Goal: Use online tool/utility: Utilize a website feature to perform a specific function

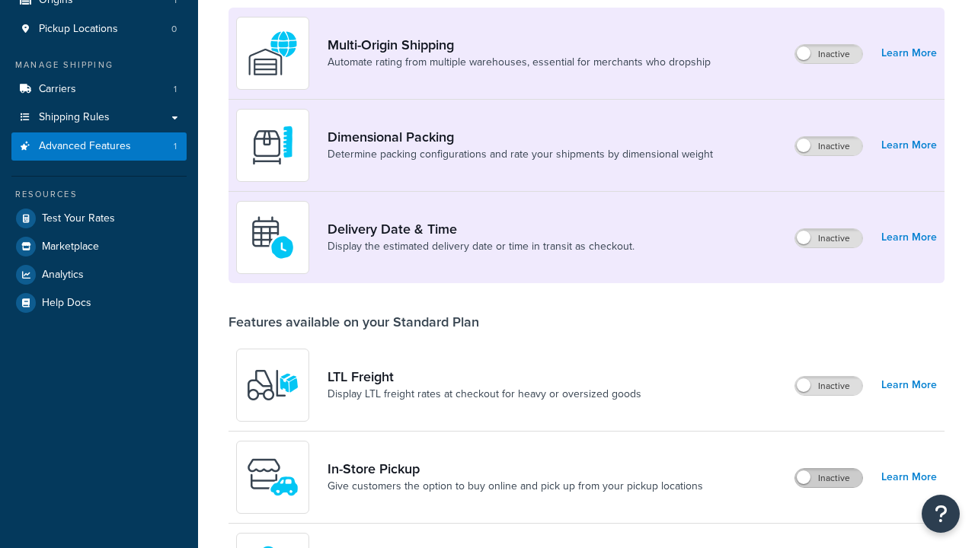
click at [829, 487] on label "Inactive" at bounding box center [828, 478] width 67 height 18
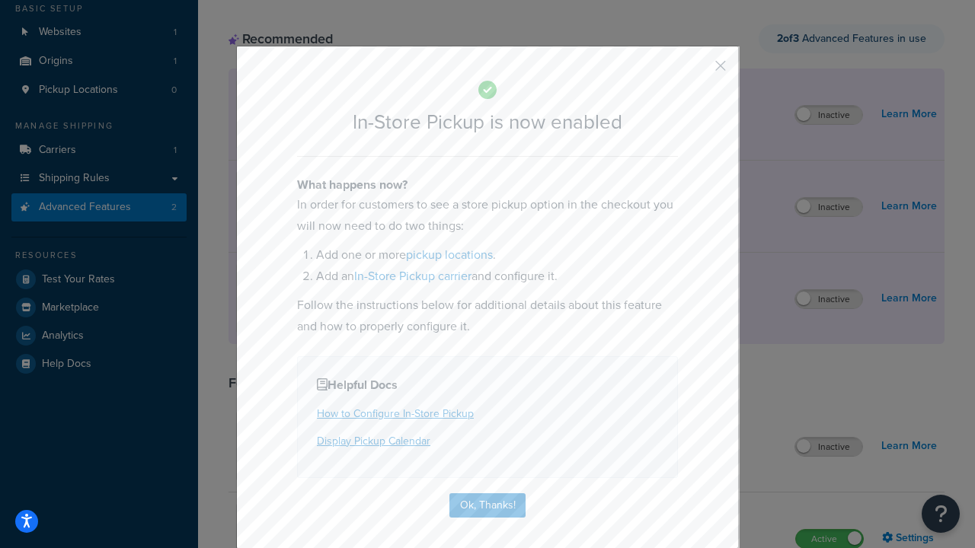
click at [698, 71] on button "button" at bounding box center [698, 71] width 4 height 4
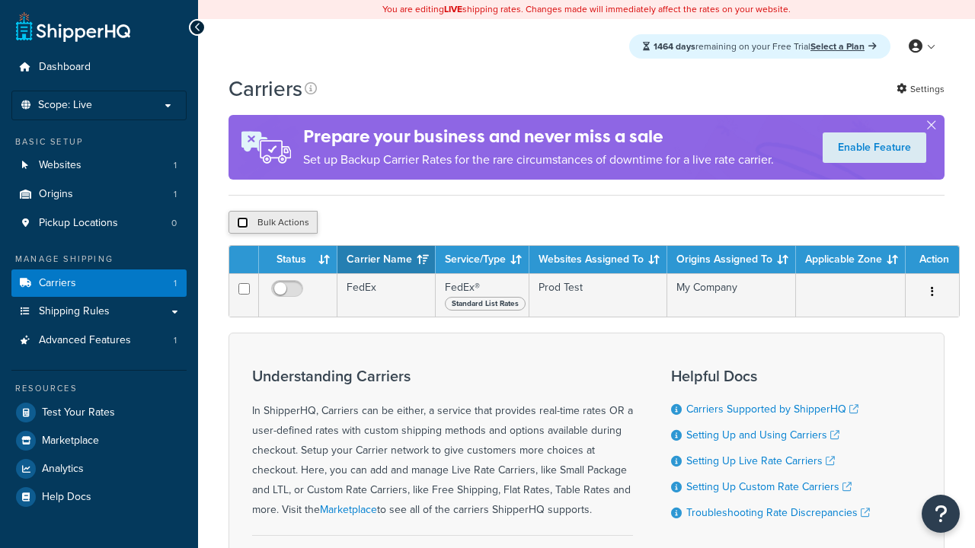
click at [242, 225] on input "checkbox" at bounding box center [242, 222] width 11 height 11
checkbox input "true"
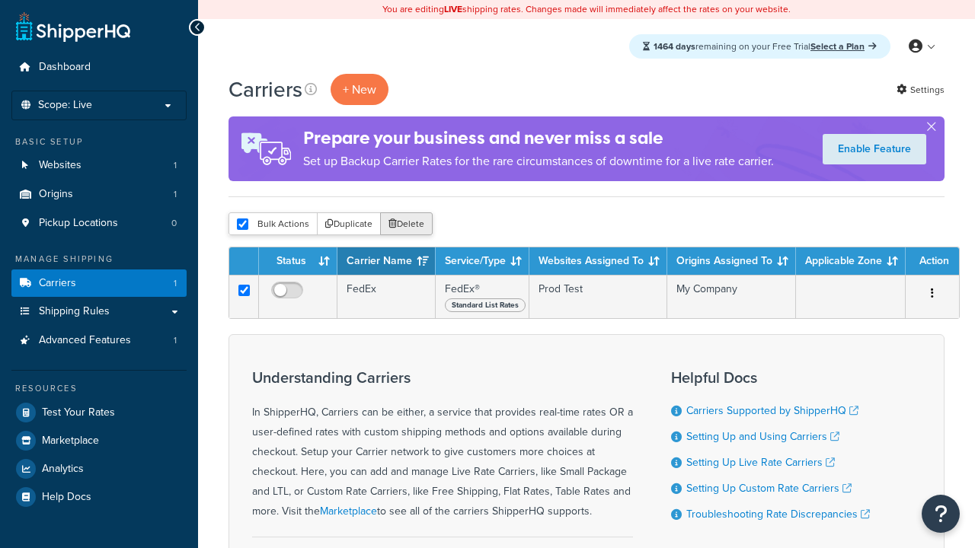
click at [410, 225] on button "Delete" at bounding box center [406, 223] width 53 height 23
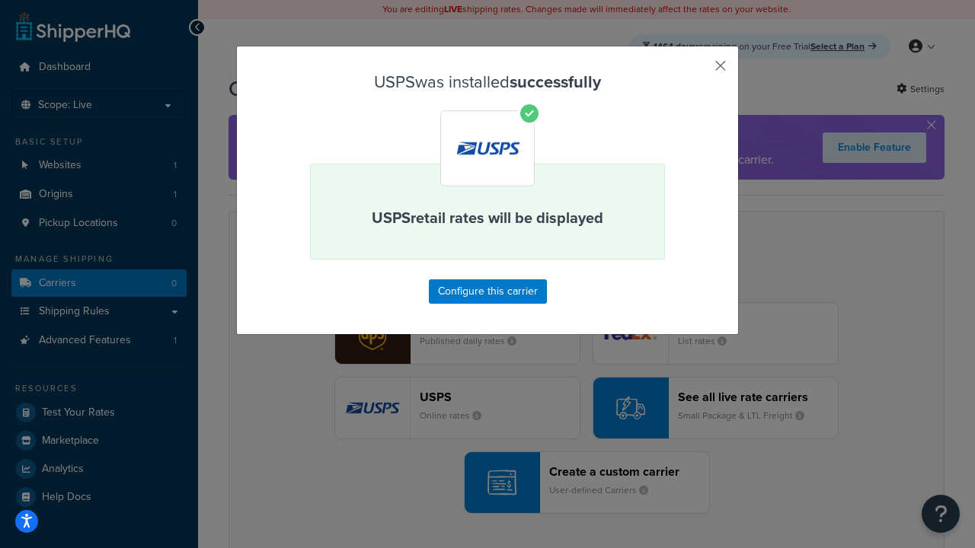
click at [698, 71] on button "button" at bounding box center [698, 71] width 4 height 4
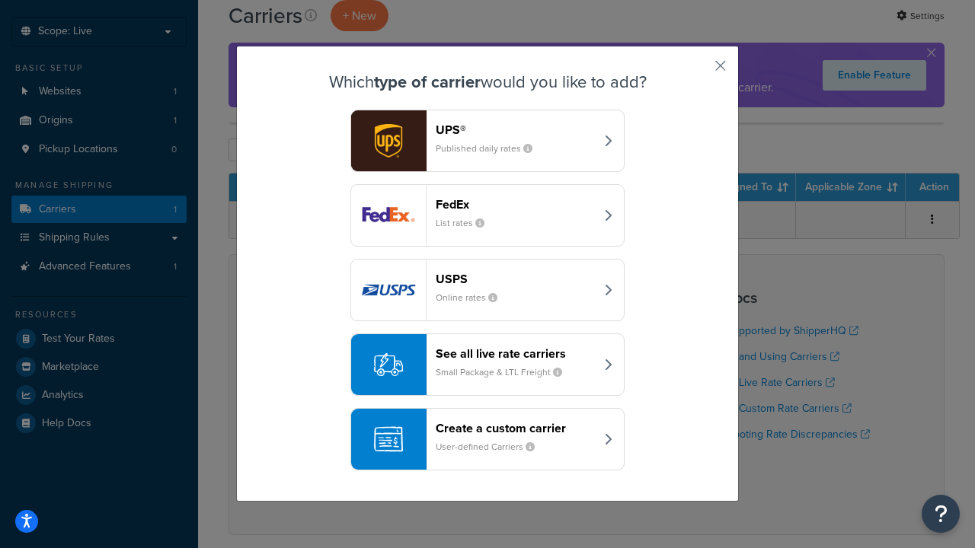
click at [487, 365] on div "See all live rate carriers Small Package & LTL Freight" at bounding box center [515, 365] width 159 height 37
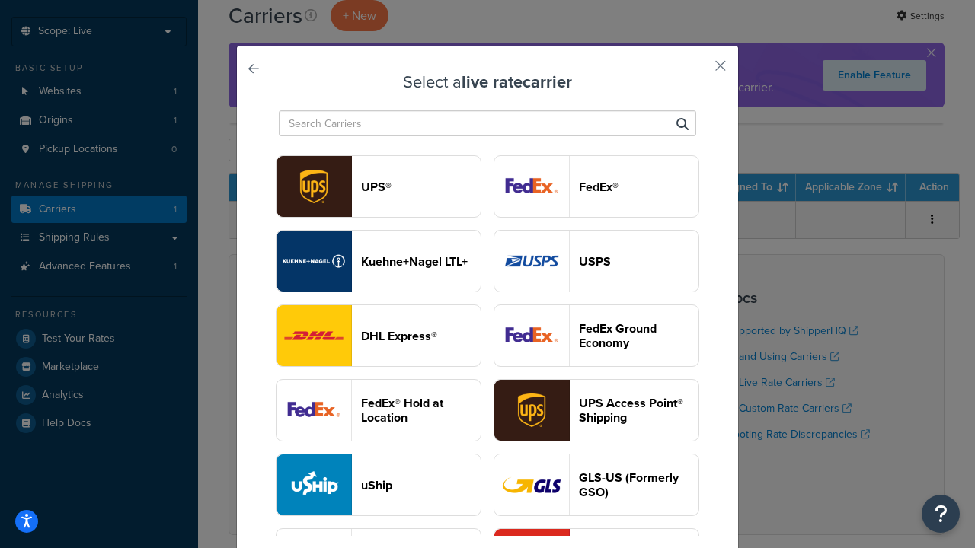
click at [420, 187] on header "UPS®" at bounding box center [421, 187] width 120 height 14
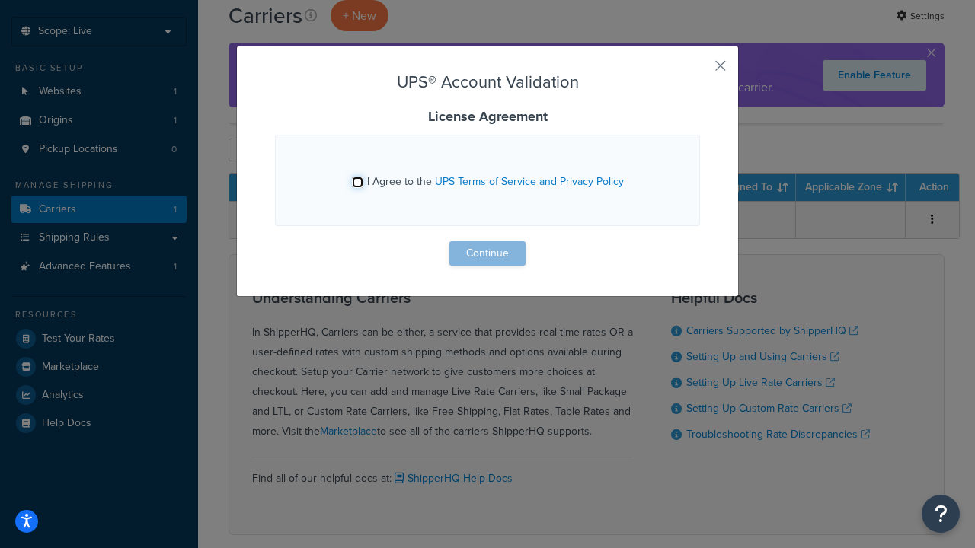
click at [357, 182] on input "I Agree to the UPS Terms of Service and Privacy Policy" at bounding box center [357, 182] width 11 height 11
checkbox input "true"
click at [487, 254] on button "Continue" at bounding box center [487, 253] width 76 height 24
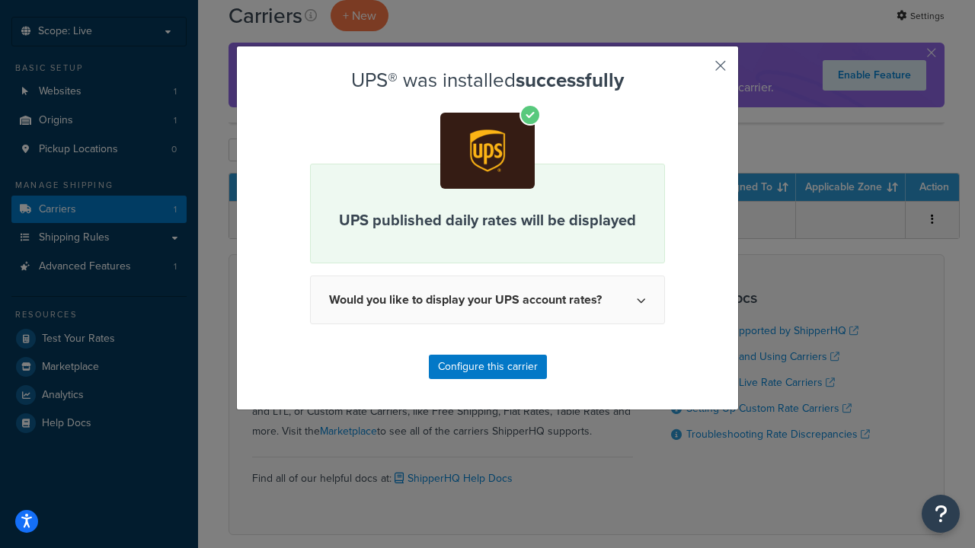
click at [698, 71] on button "button" at bounding box center [698, 71] width 4 height 4
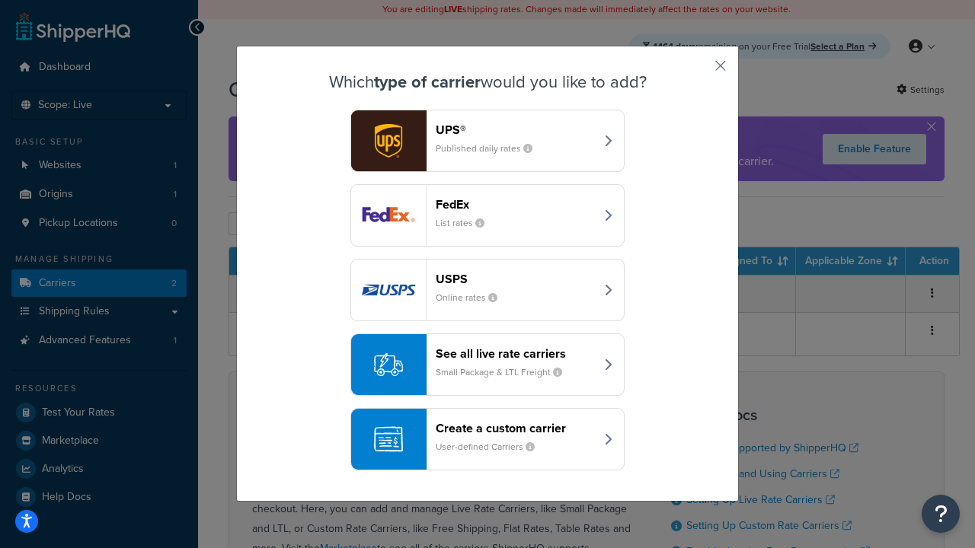
click at [515, 204] on header "FedEx" at bounding box center [515, 204] width 159 height 14
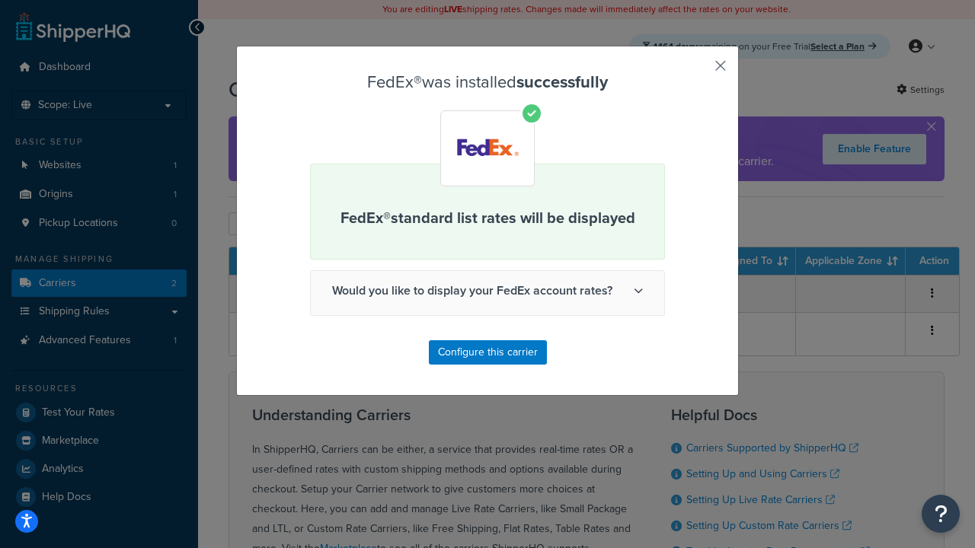
click at [698, 71] on button "button" at bounding box center [698, 71] width 4 height 4
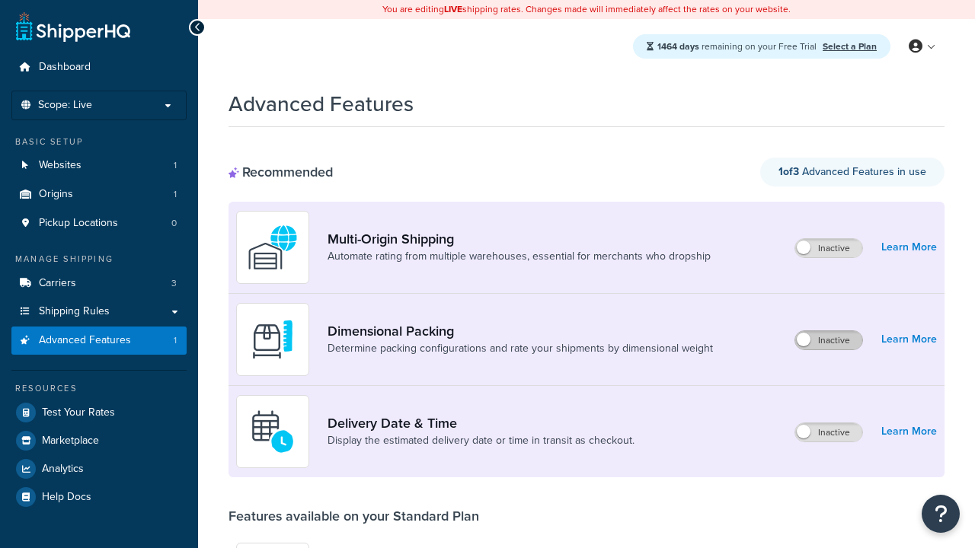
click at [829, 340] on label "Inactive" at bounding box center [828, 340] width 67 height 18
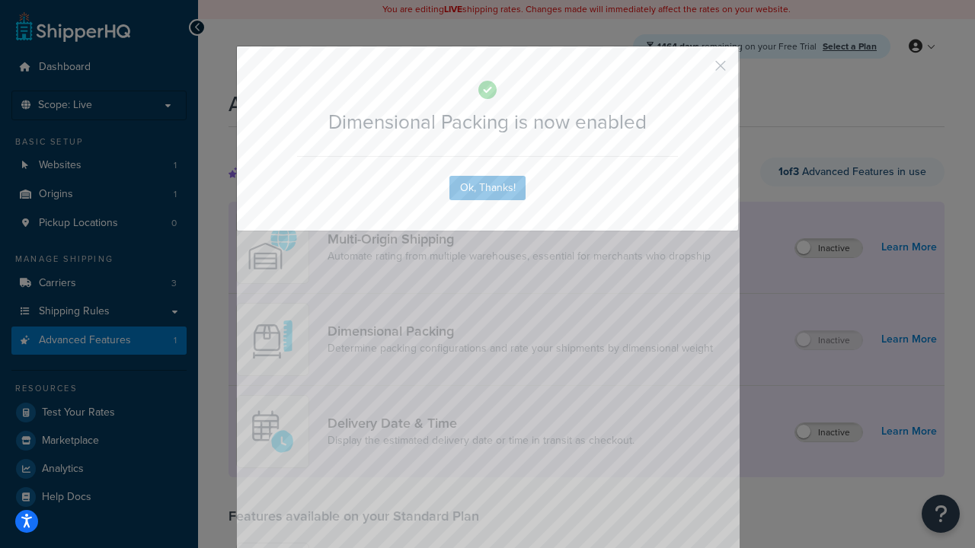
click at [698, 69] on button "button" at bounding box center [698, 71] width 4 height 4
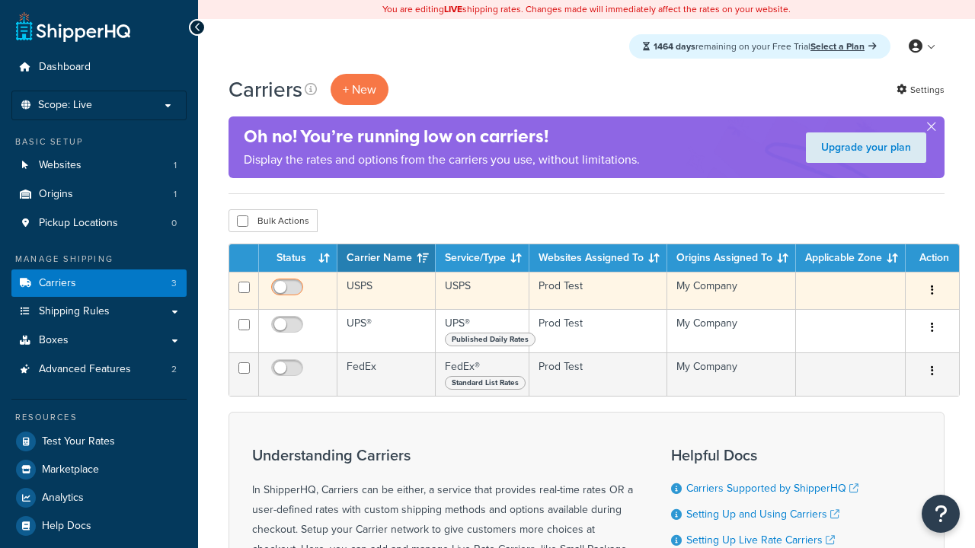
click at [289, 292] on input "checkbox" at bounding box center [289, 291] width 42 height 19
checkbox input "true"
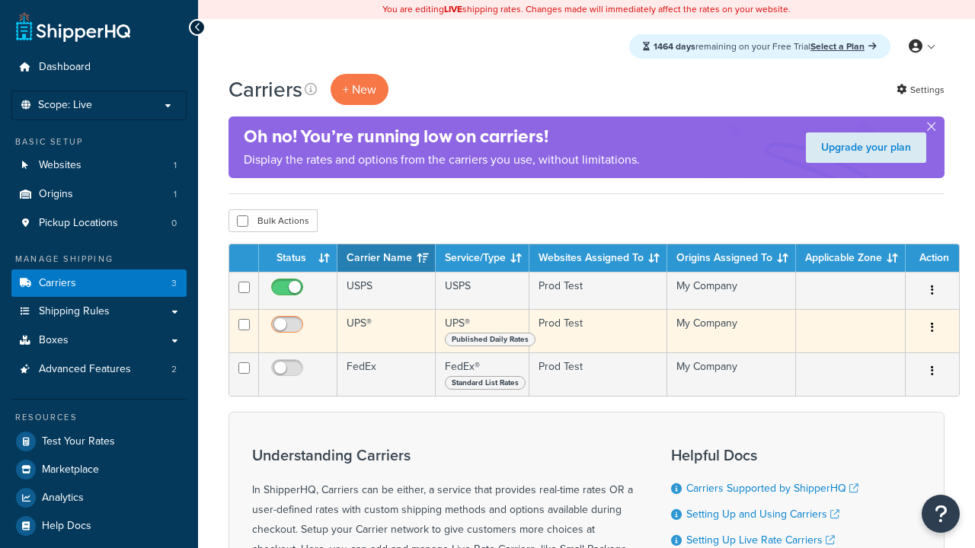
click at [289, 329] on input "checkbox" at bounding box center [289, 328] width 42 height 19
checkbox input "true"
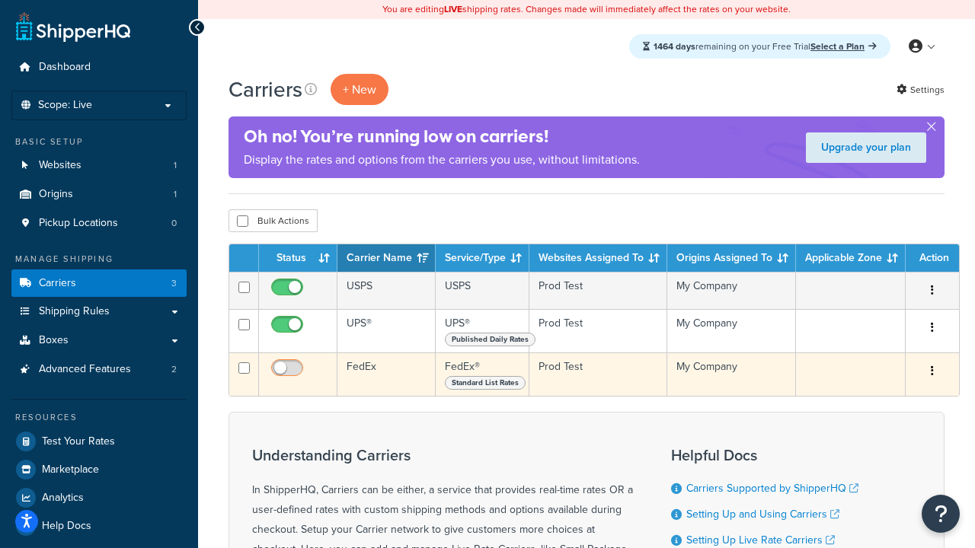
click at [289, 373] on input "checkbox" at bounding box center [289, 372] width 42 height 19
checkbox input "true"
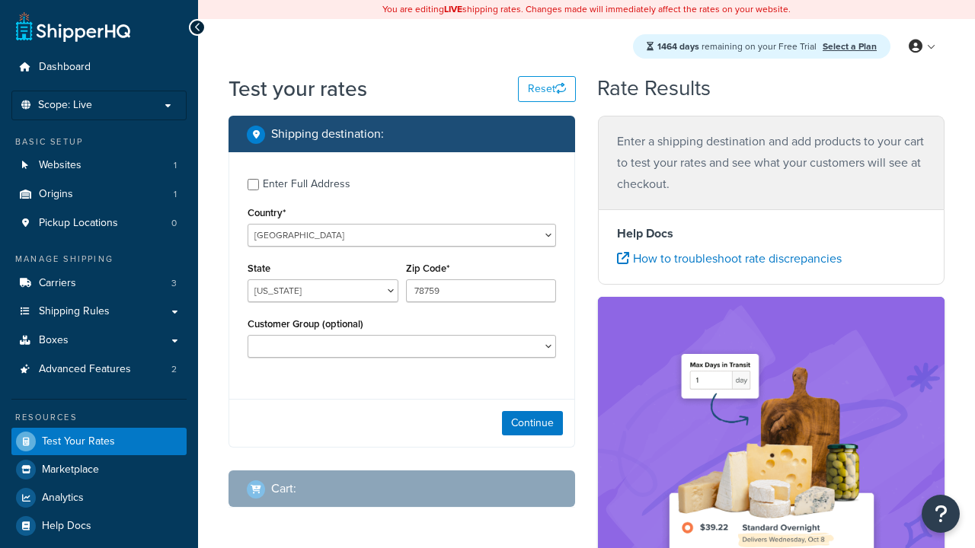
select select "[GEOGRAPHIC_DATA]"
click at [532, 425] on button "Continue" at bounding box center [532, 423] width 61 height 24
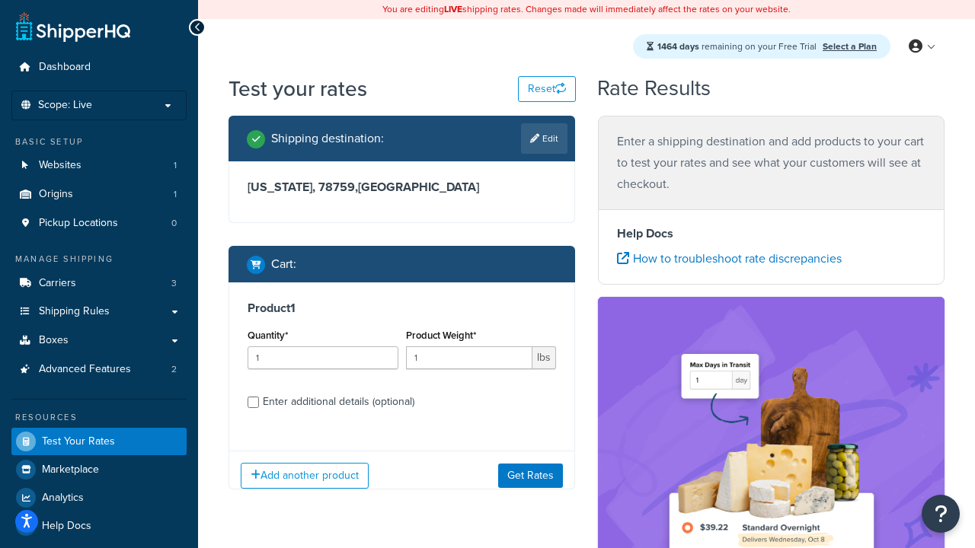
type input "78628"
type input "3"
type input "5"
click at [530, 464] on button "Get Rates" at bounding box center [530, 476] width 65 height 24
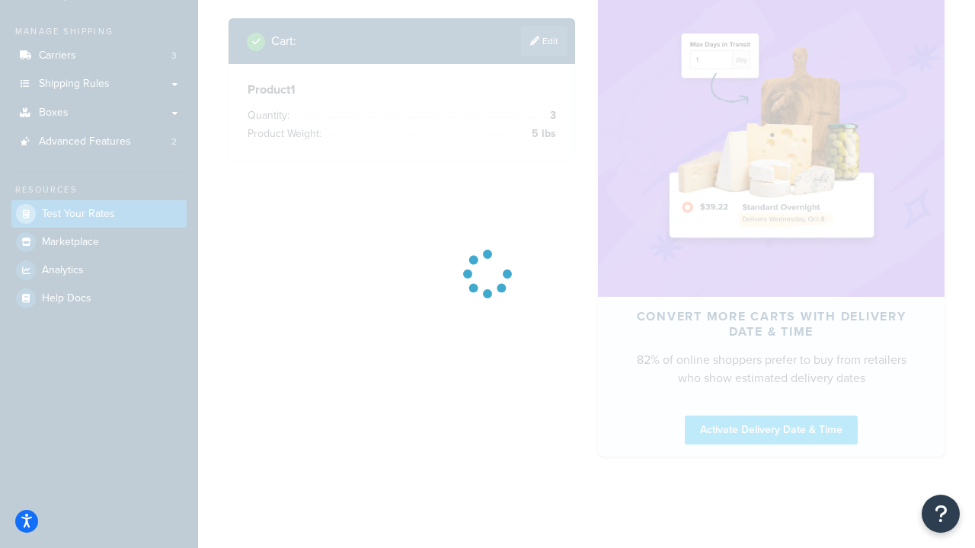
scroll to position [321, 0]
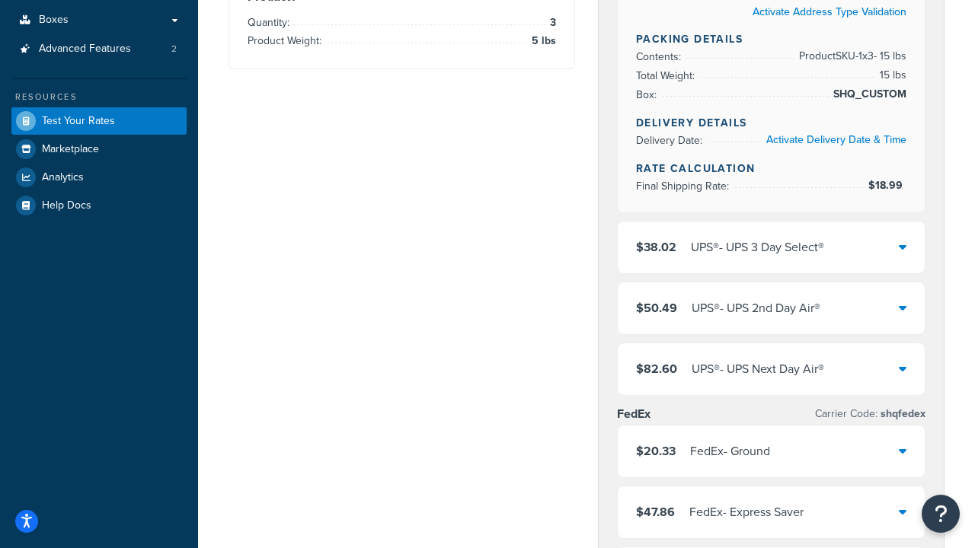
scroll to position [0, 0]
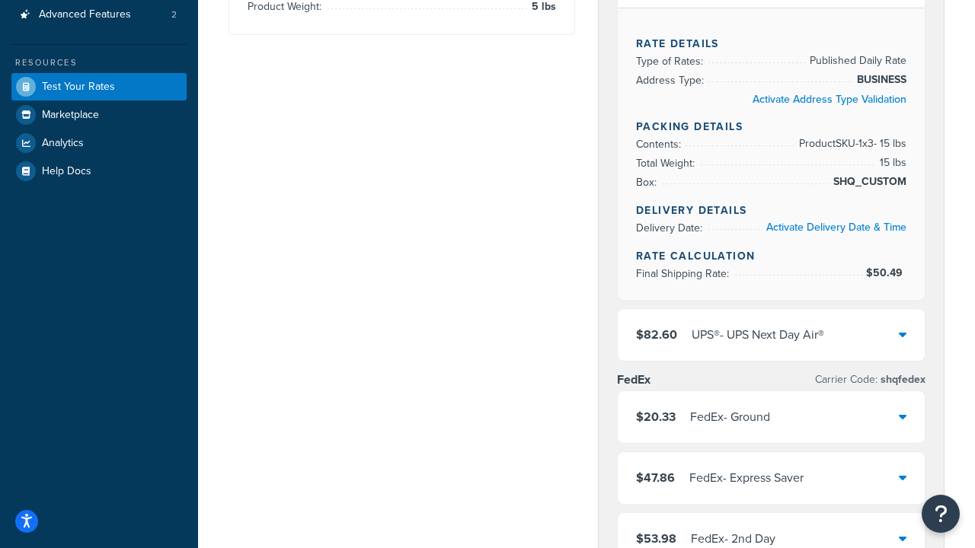
click at [771, 335] on div "UPS® - UPS Next Day Air®" at bounding box center [758, 334] width 133 height 21
click at [770, 428] on div "FedEx - Ground" at bounding box center [730, 417] width 80 height 21
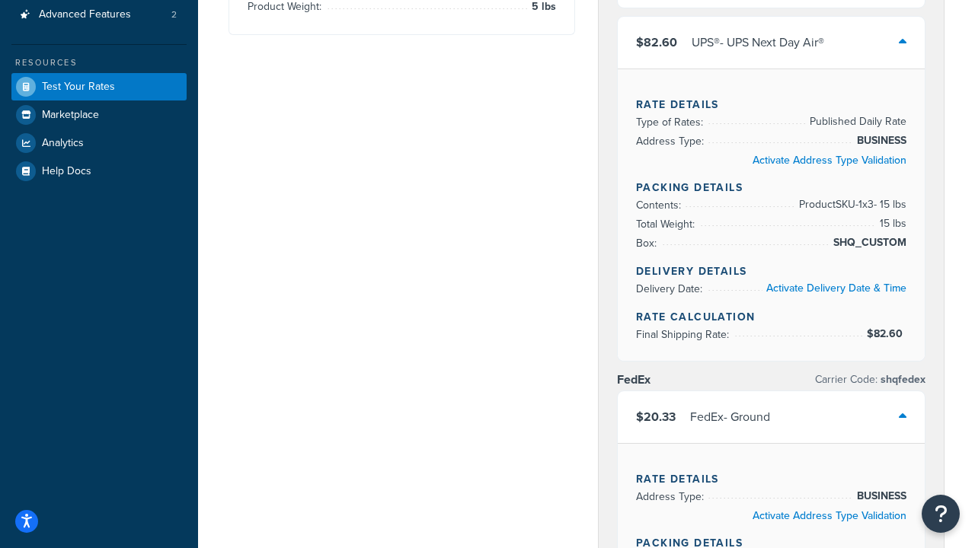
scroll to position [250, 0]
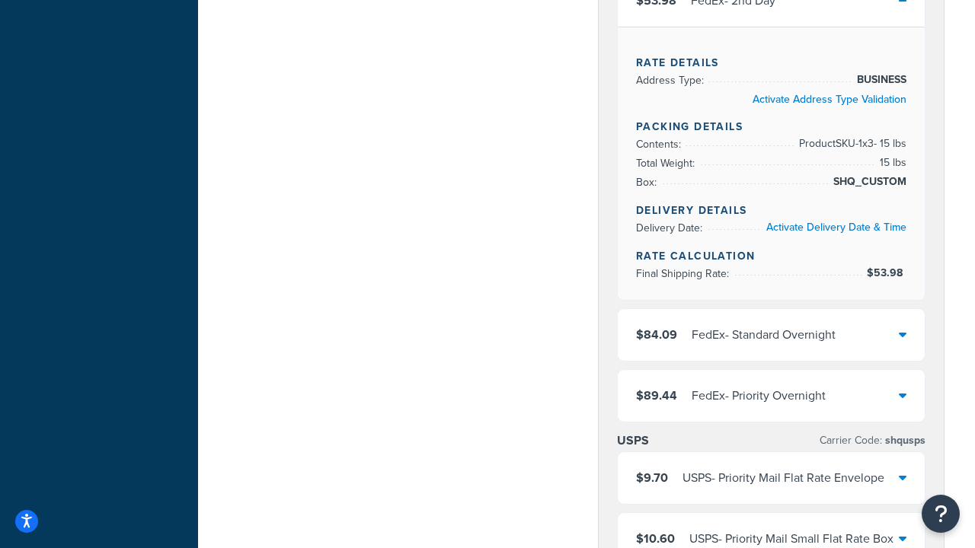
click at [771, 335] on div "FedEx - Standard Overnight" at bounding box center [764, 334] width 144 height 21
click at [771, 396] on div "FedEx - Priority Overnight" at bounding box center [759, 395] width 134 height 21
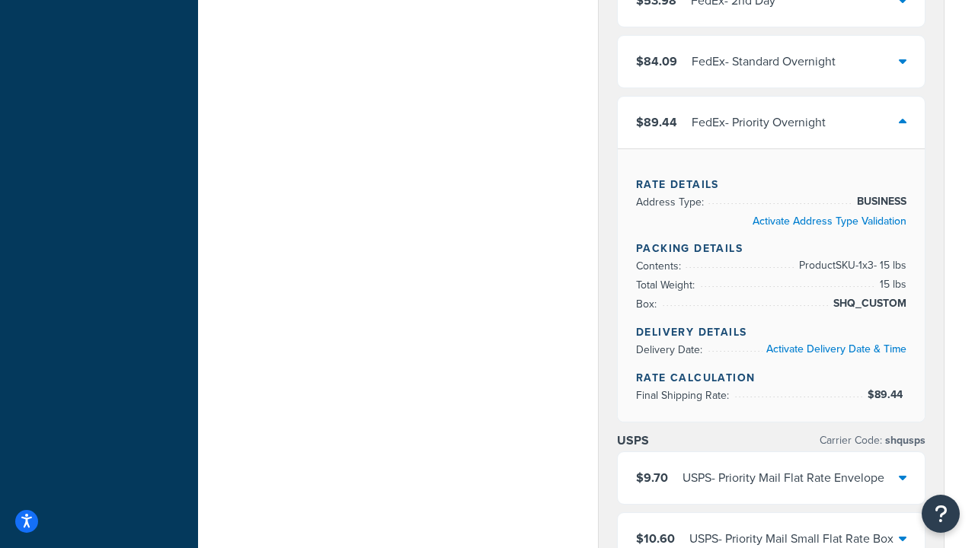
click at [771, 468] on div "USPS - Priority Mail Flat Rate Envelope" at bounding box center [783, 478] width 202 height 21
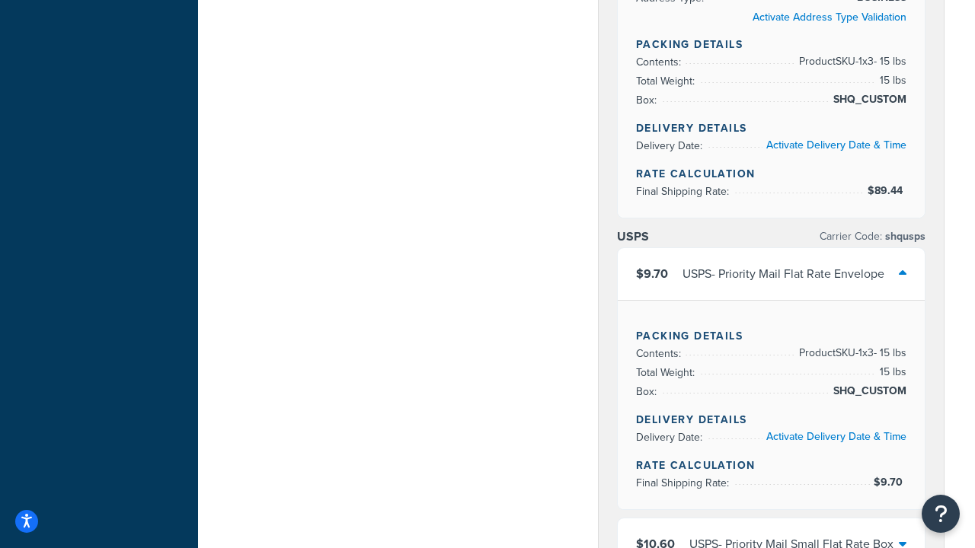
click at [771, 534] on div "USPS - Priority Mail Small Flat Rate Box" at bounding box center [791, 544] width 204 height 21
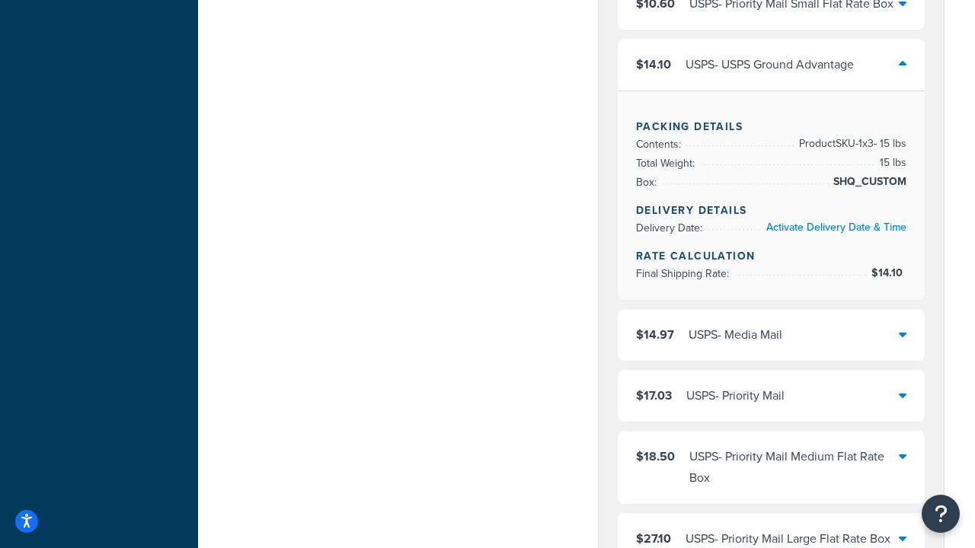
click at [771, 335] on div "USPS - Media Mail" at bounding box center [735, 334] width 94 height 21
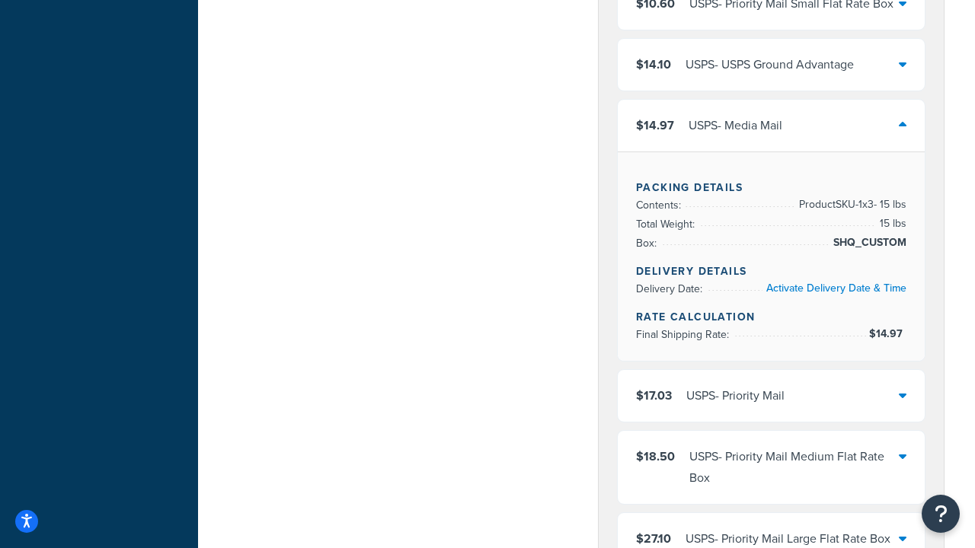
click at [771, 407] on div "USPS - Priority Mail" at bounding box center [735, 395] width 98 height 21
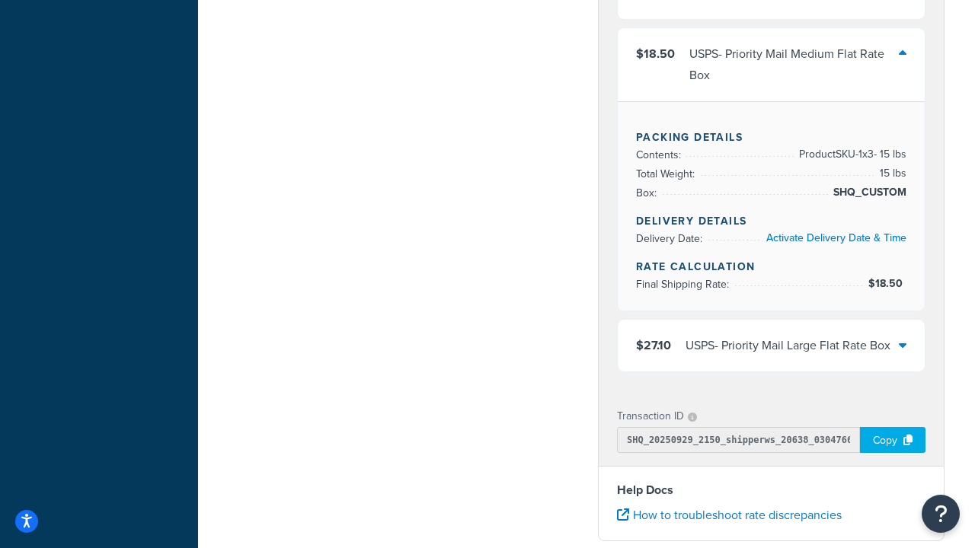
click at [771, 346] on div "USPS - Priority Mail Large Flat Rate Box" at bounding box center [787, 345] width 205 height 21
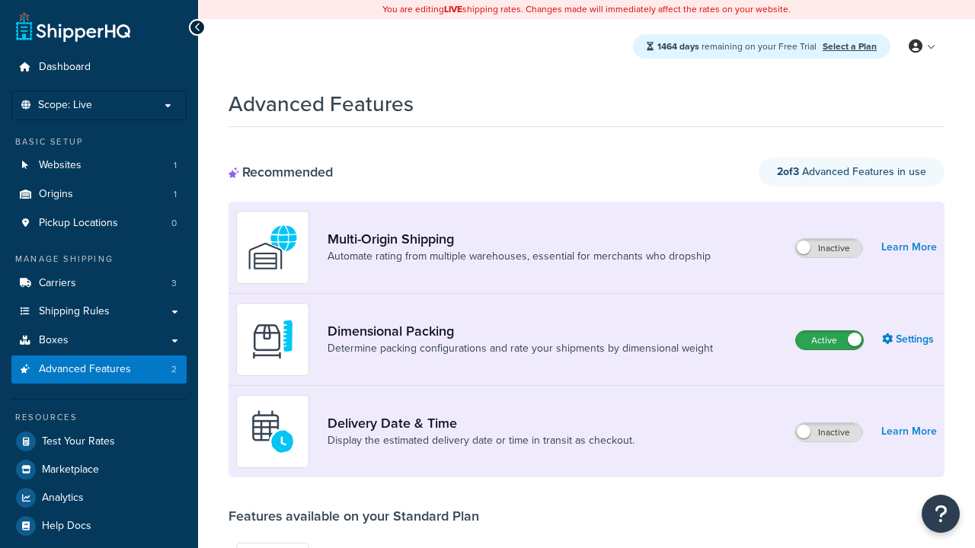
click at [829, 340] on label "Active" at bounding box center [829, 340] width 67 height 18
